Goal: Information Seeking & Learning: Learn about a topic

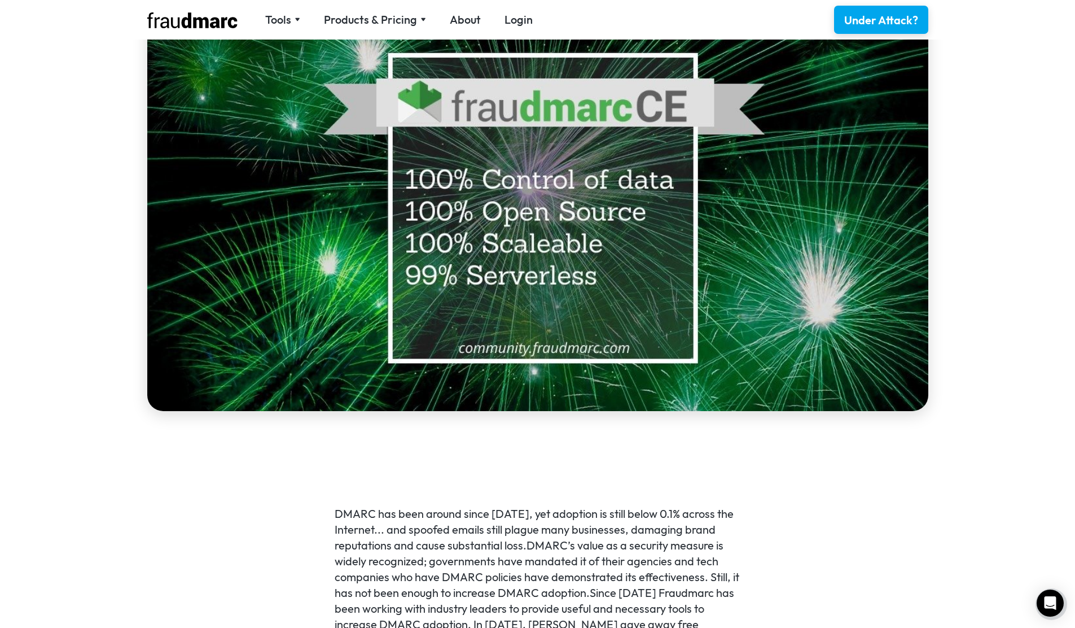
scroll to position [324, 0]
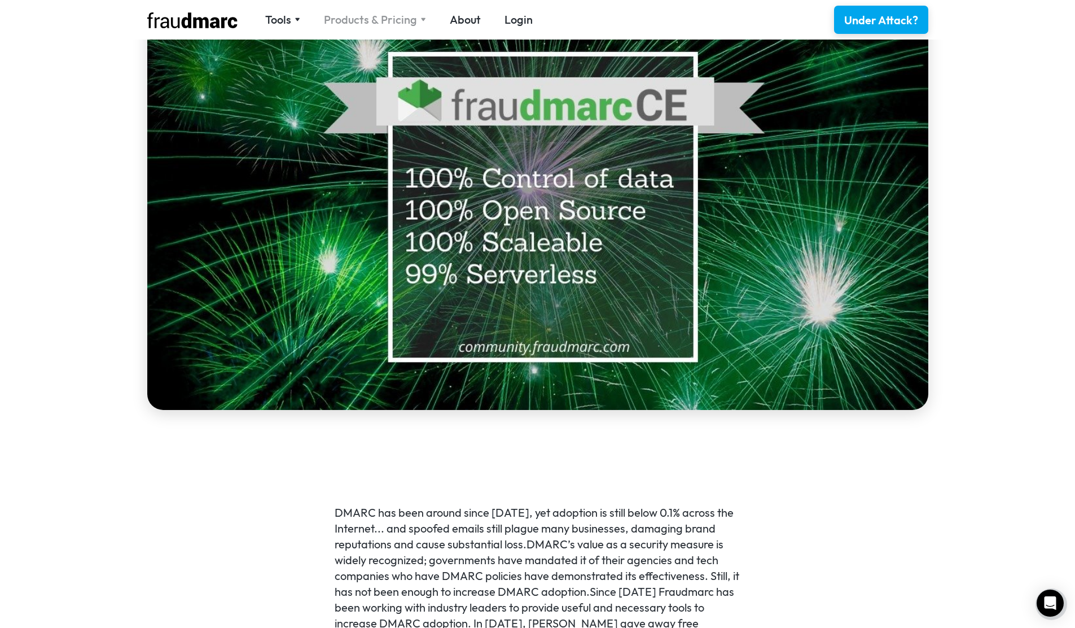
click at [399, 16] on div "Products & Pricing" at bounding box center [370, 20] width 93 height 16
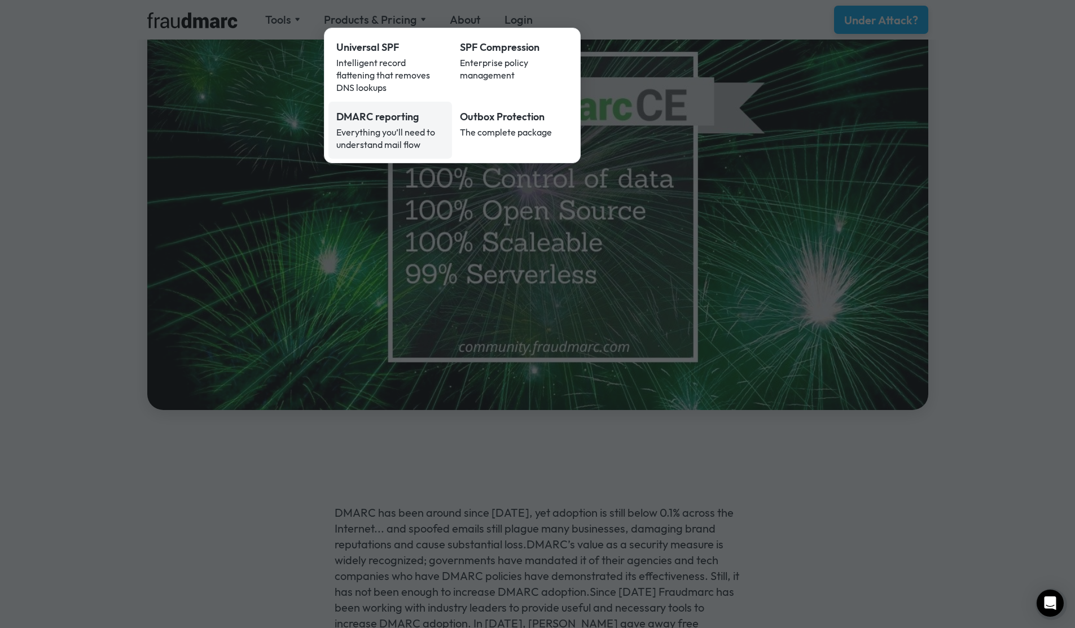
click at [400, 110] on div "DMARC reporting" at bounding box center [390, 117] width 108 height 15
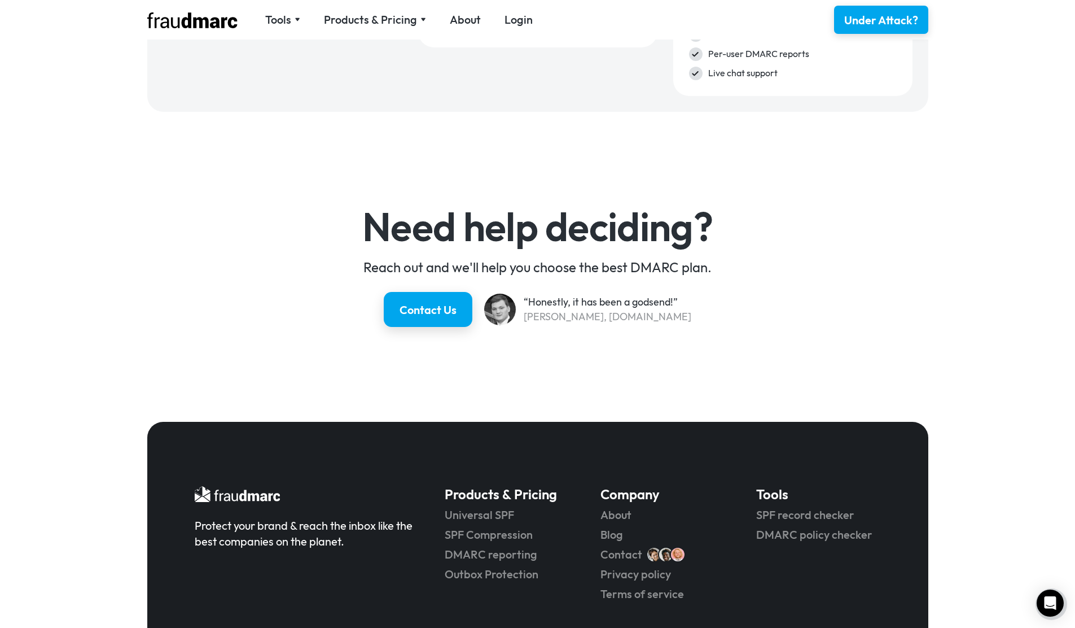
scroll to position [1995, 0]
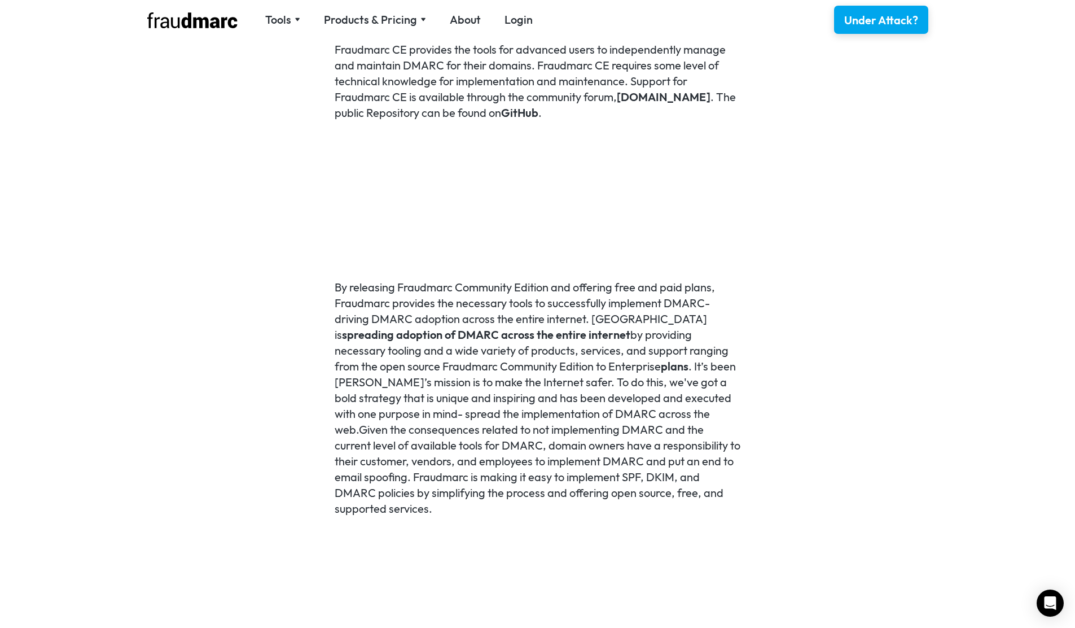
scroll to position [996, 0]
click at [539, 112] on link "GitHub" at bounding box center [519, 113] width 37 height 14
